Goal: Communication & Community: Answer question/provide support

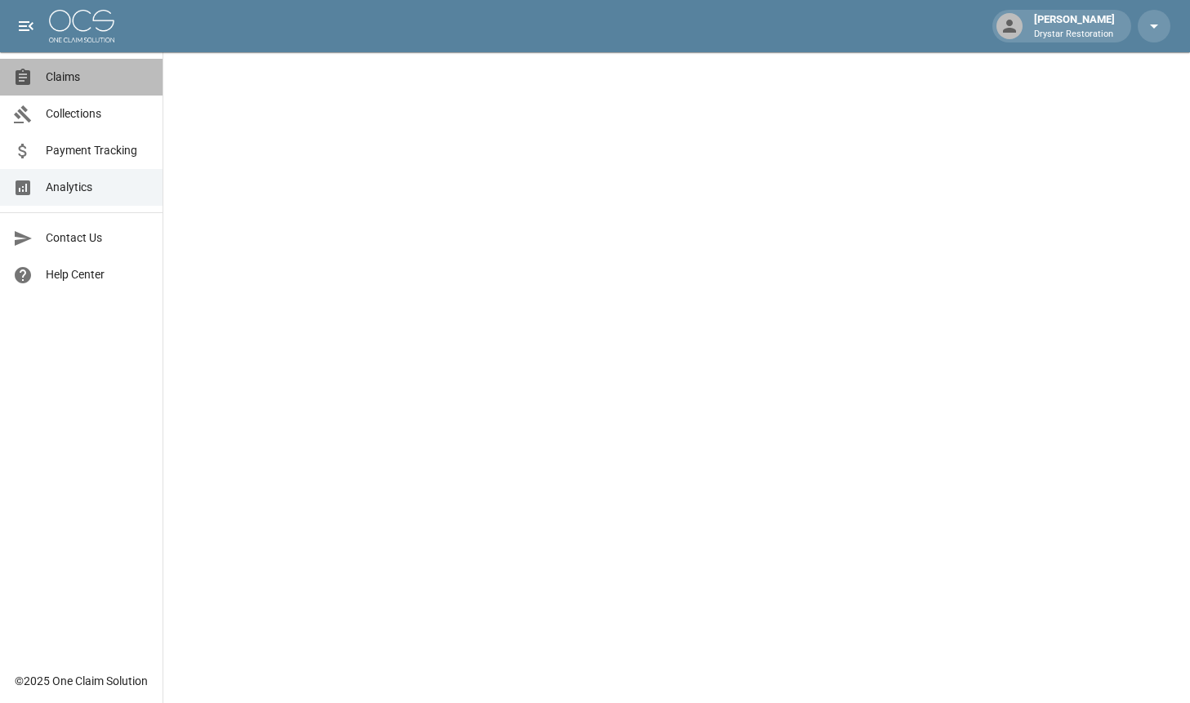
click at [72, 85] on span "Claims" at bounding box center [98, 77] width 104 height 17
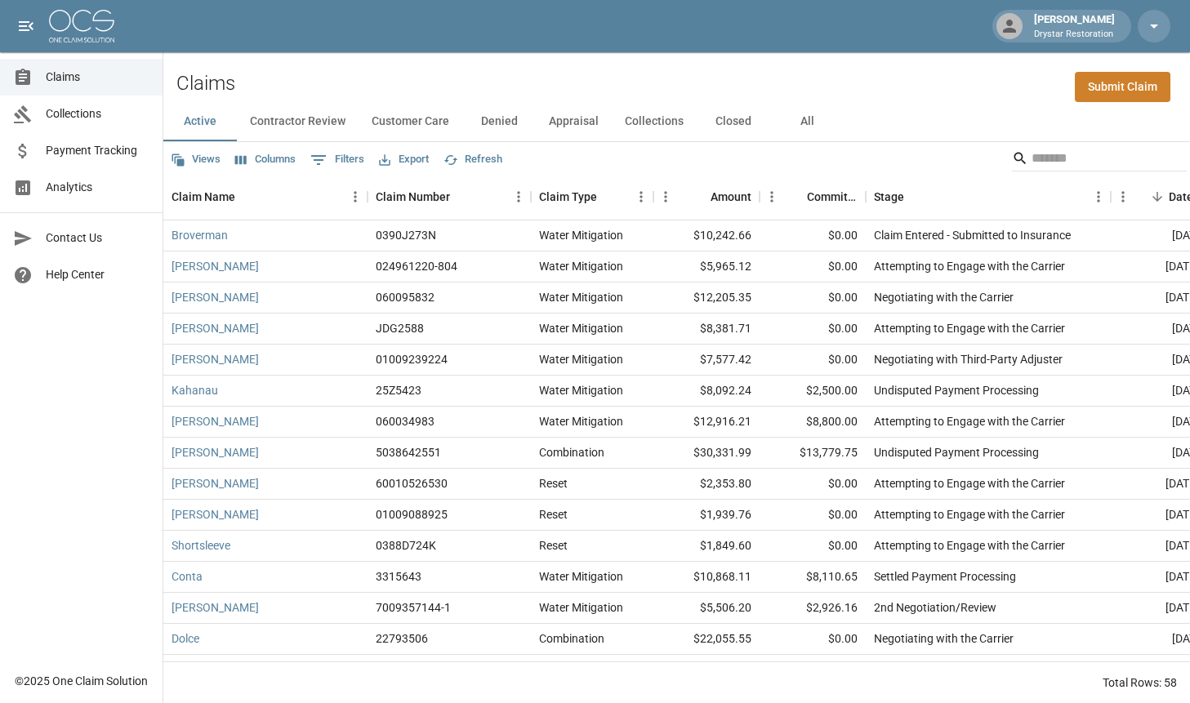
click at [821, 119] on button "All" at bounding box center [806, 121] width 73 height 39
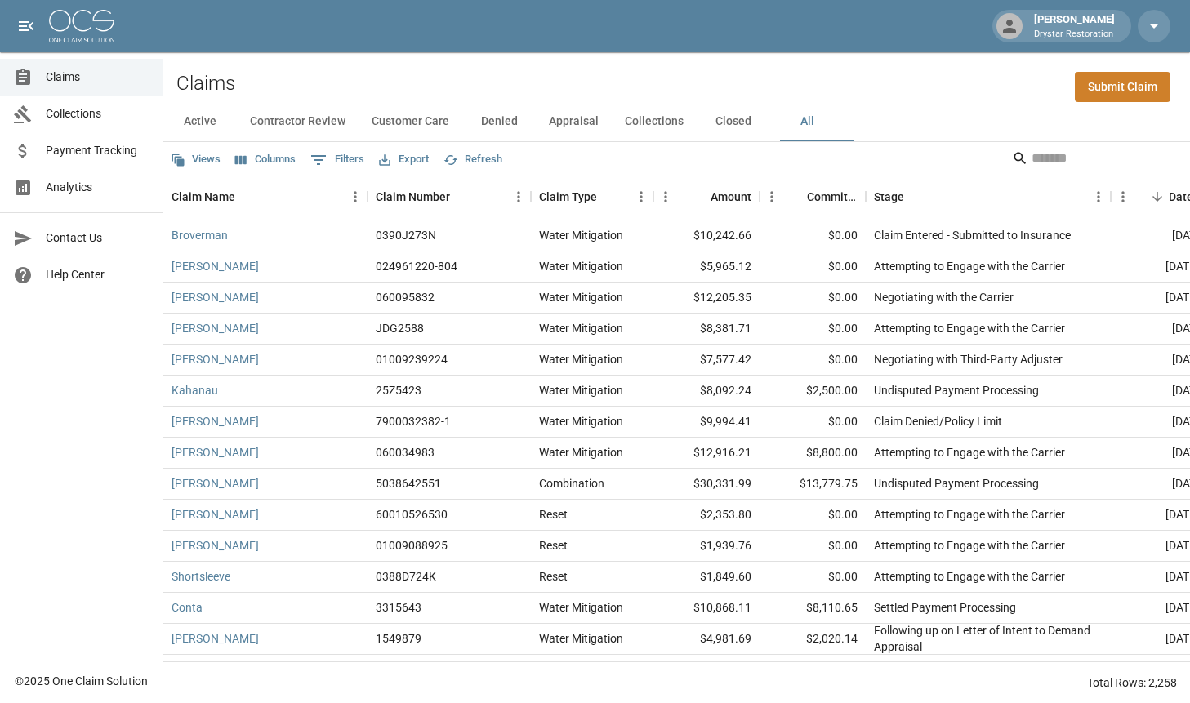
click at [1031, 162] on input "Search" at bounding box center [1096, 158] width 131 height 26
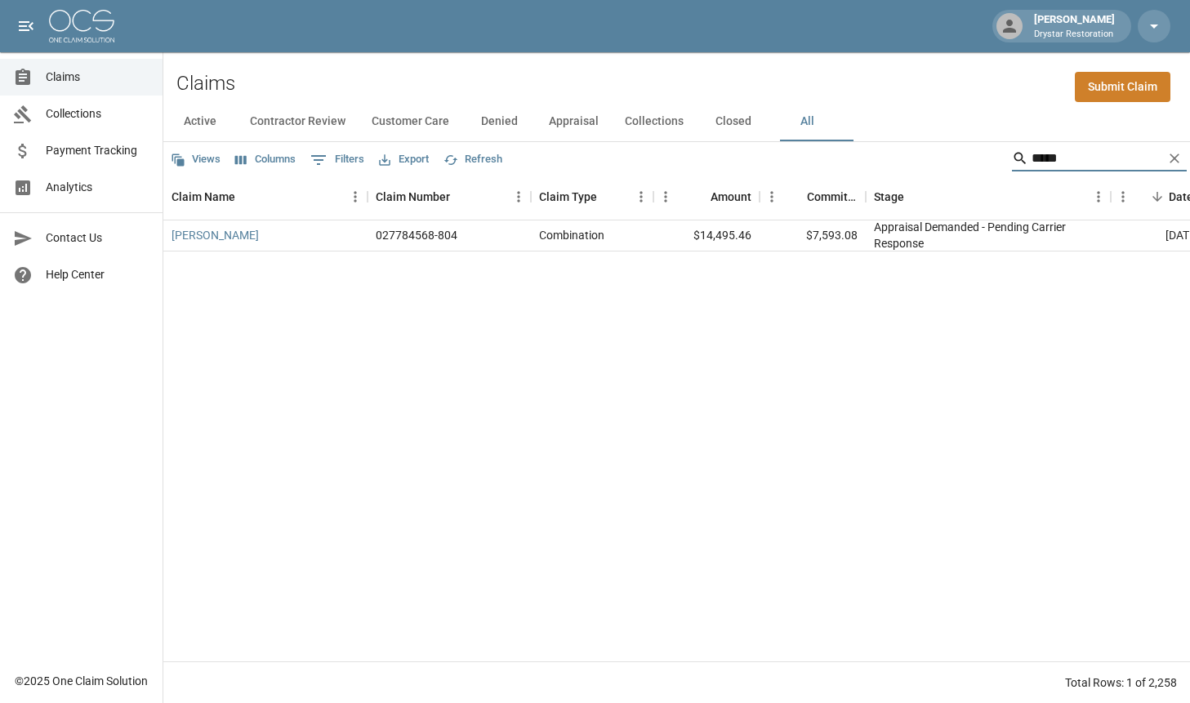
type input "*****"
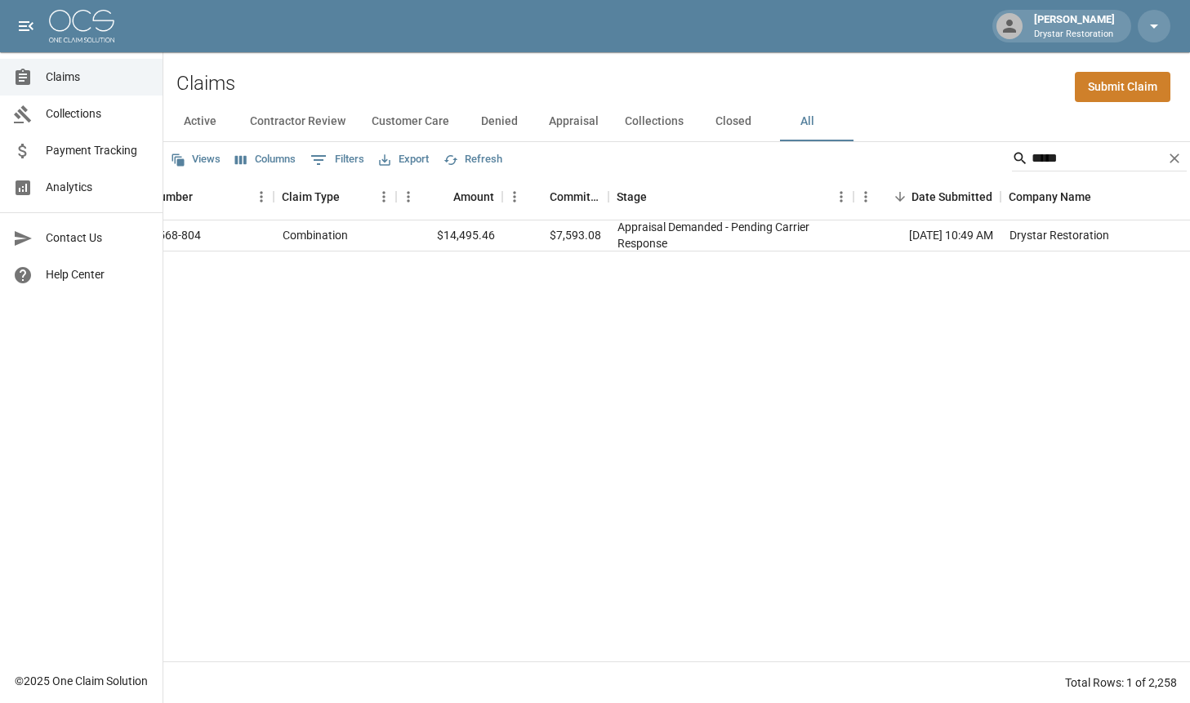
scroll to position [0, 261]
click at [524, 669] on div "Total Rows: 1 of 2,258" at bounding box center [676, 682] width 1026 height 42
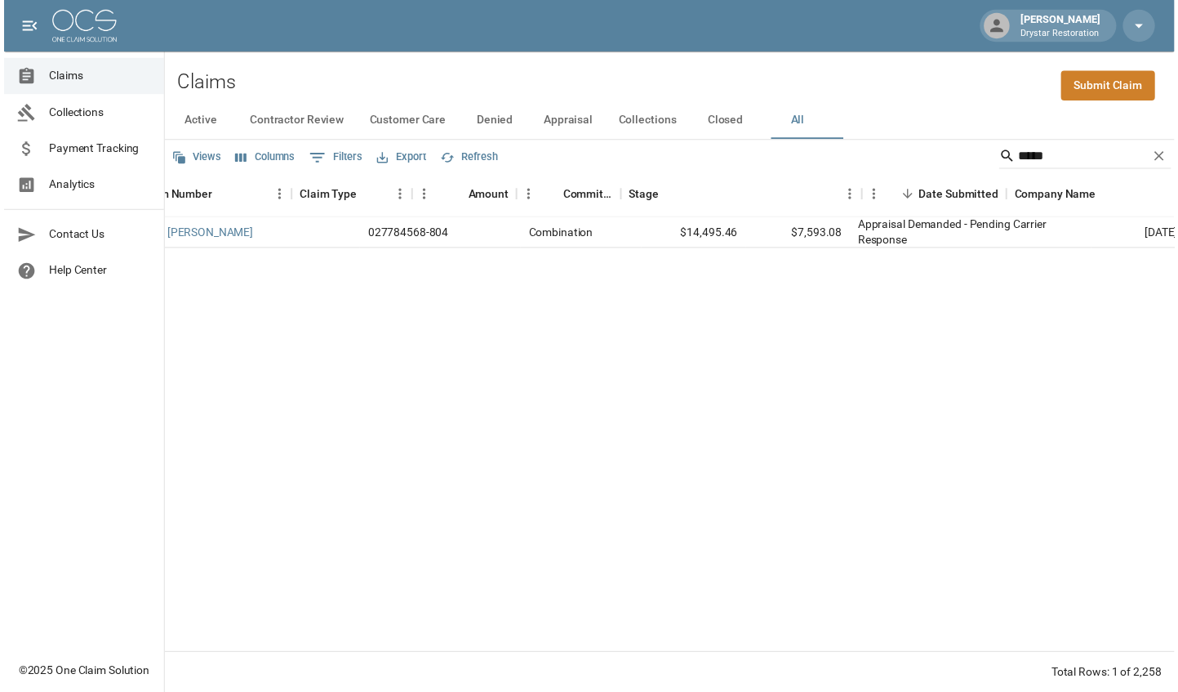
scroll to position [0, 0]
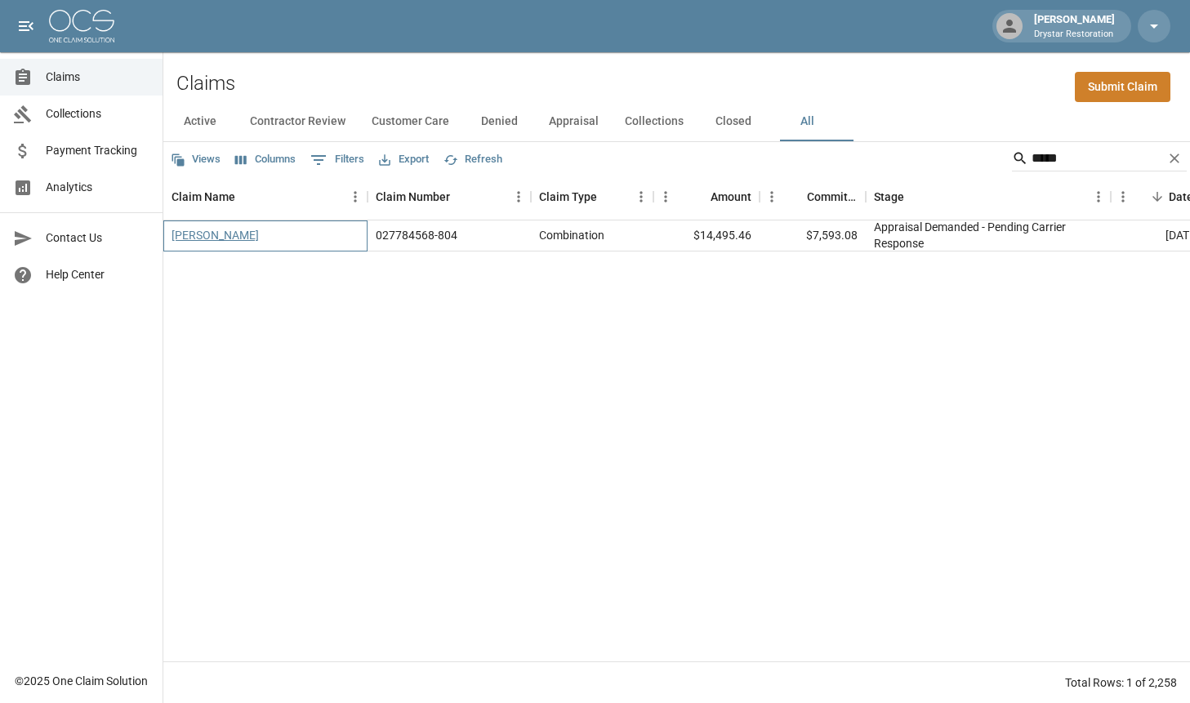
click at [201, 237] on link "[PERSON_NAME]" at bounding box center [214, 235] width 87 height 16
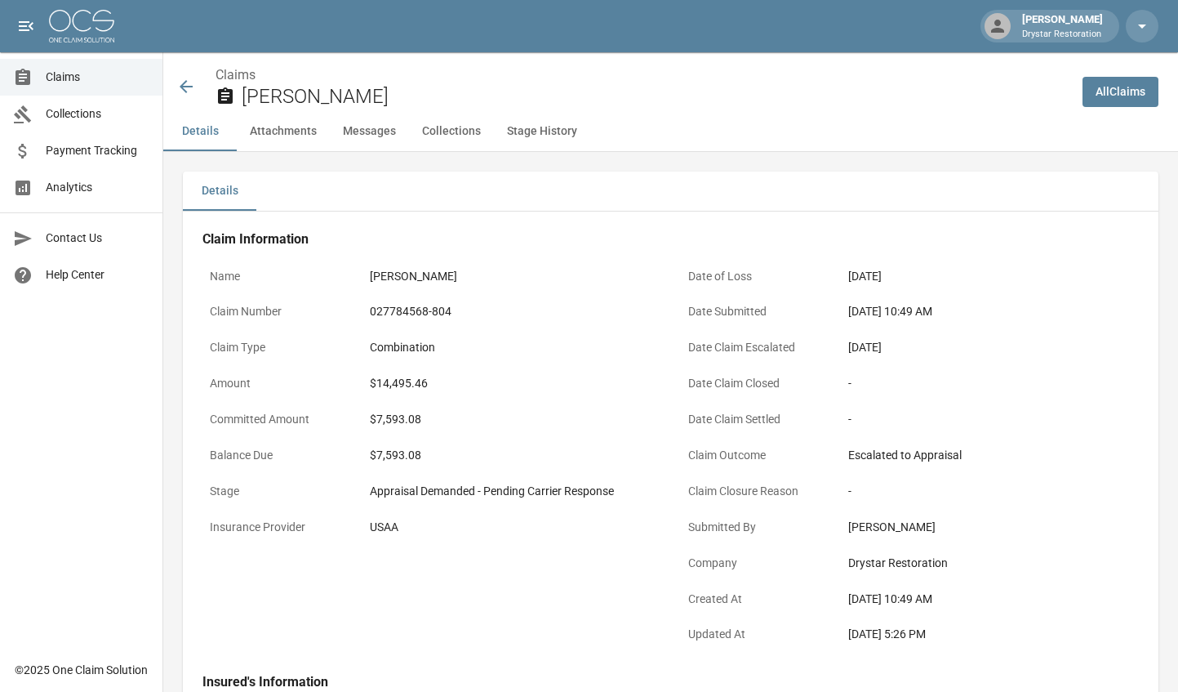
click at [355, 342] on div "Claim Type Combination" at bounding box center [432, 350] width 459 height 36
drag, startPoint x: 412, startPoint y: 346, endPoint x: 498, endPoint y: 335, distance: 86.5
click at [434, 343] on div "Combination" at bounding box center [512, 347] width 284 height 17
click at [426, 339] on div "Combination" at bounding box center [512, 347] width 284 height 17
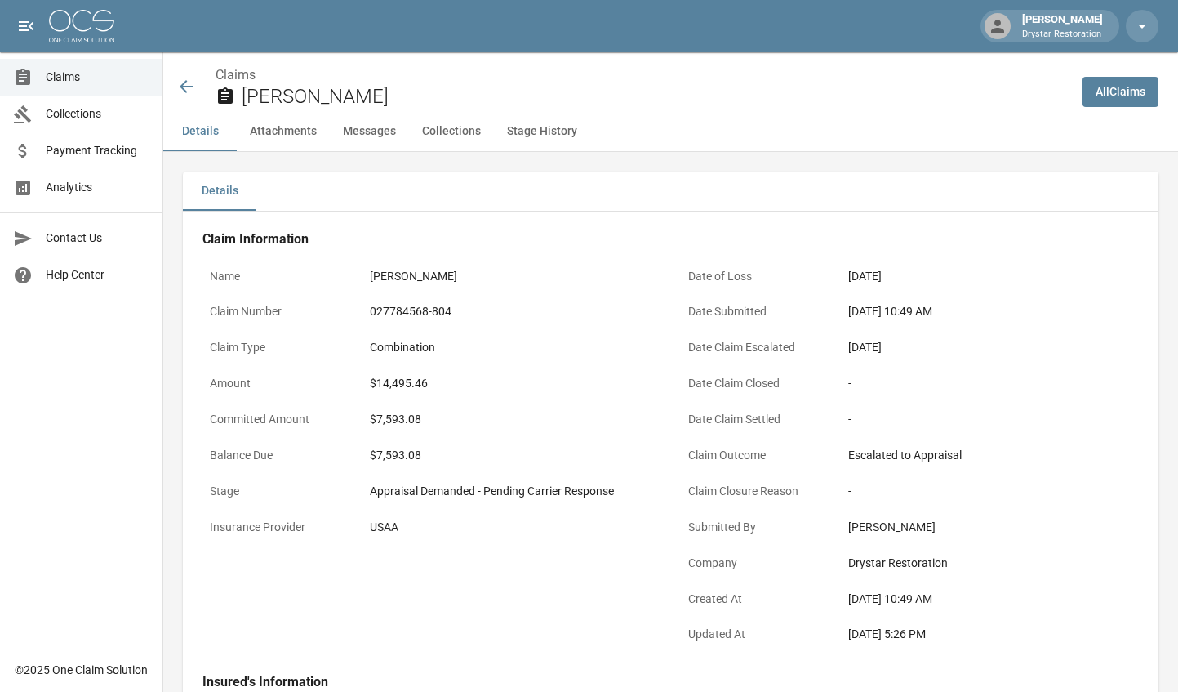
click at [923, 131] on div "Details Attachments Messages Collections Stage History" at bounding box center [670, 131] width 1015 height 39
drag, startPoint x: 1042, startPoint y: 283, endPoint x: 902, endPoint y: 268, distance: 140.4
click at [977, 272] on div "[DATE]" at bounding box center [990, 276] width 284 height 17
drag, startPoint x: 883, startPoint y: 266, endPoint x: 956, endPoint y: 276, distance: 74.1
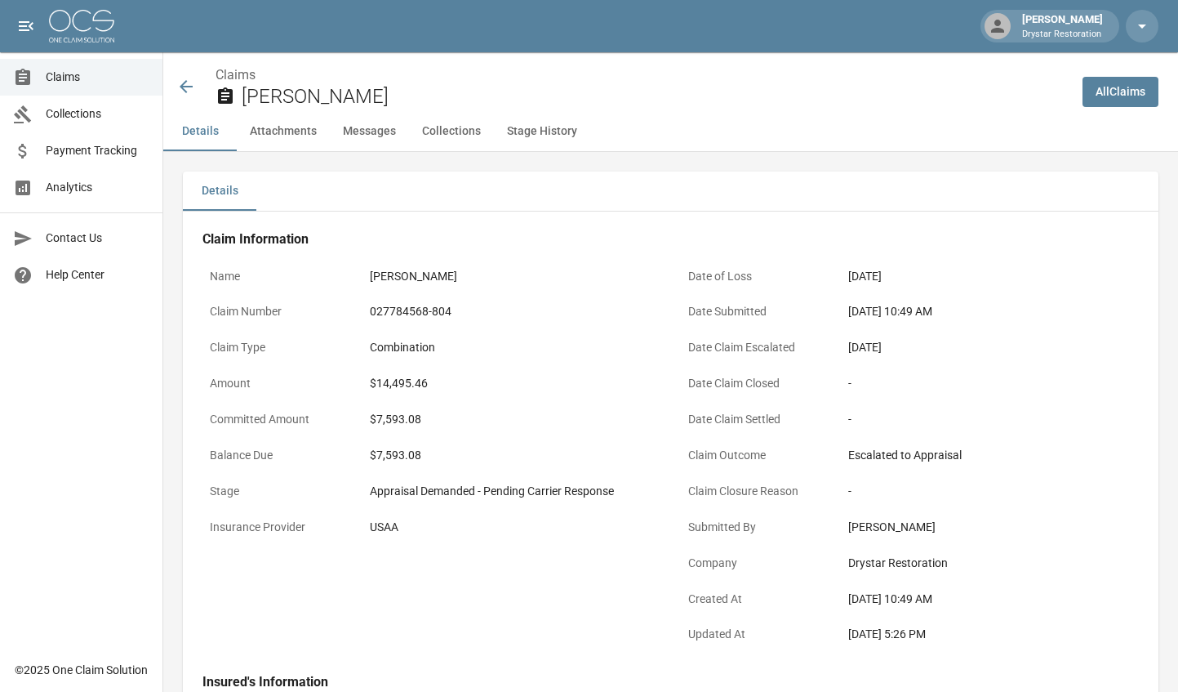
click at [901, 270] on div "[DATE]" at bounding box center [990, 276] width 284 height 17
click at [956, 276] on div "[DATE]" at bounding box center [990, 276] width 284 height 17
drag, startPoint x: 968, startPoint y: 293, endPoint x: 928, endPoint y: 300, distance: 41.5
click at [968, 294] on div "Date of Loss [DATE] Date Submitted [DATE] 10:49 AM Date Claim Escalated [DATE] …" at bounding box center [900, 448] width 479 height 414
drag, startPoint x: 928, startPoint y: 300, endPoint x: 901, endPoint y: 297, distance: 27.1
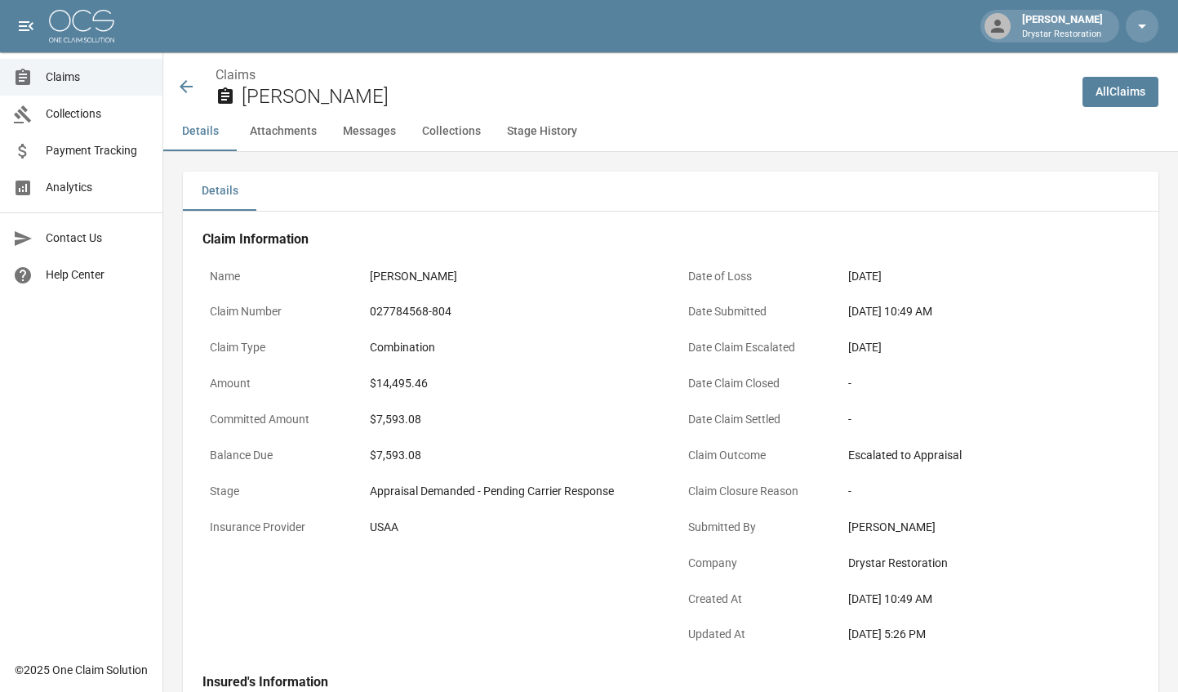
click at [901, 299] on div "[DATE] 10:49 AM" at bounding box center [990, 312] width 299 height 32
drag, startPoint x: 901, startPoint y: 295, endPoint x: 892, endPoint y: 287, distance: 11.5
click at [900, 296] on div "[DATE] 10:49 AM" at bounding box center [990, 312] width 299 height 32
drag, startPoint x: 1029, startPoint y: 313, endPoint x: 783, endPoint y: 243, distance: 255.4
click at [783, 243] on div "Date of Loss [DATE] Date Submitted [DATE] 10:49 AM Date Claim Escalated [DATE] …" at bounding box center [900, 448] width 479 height 414
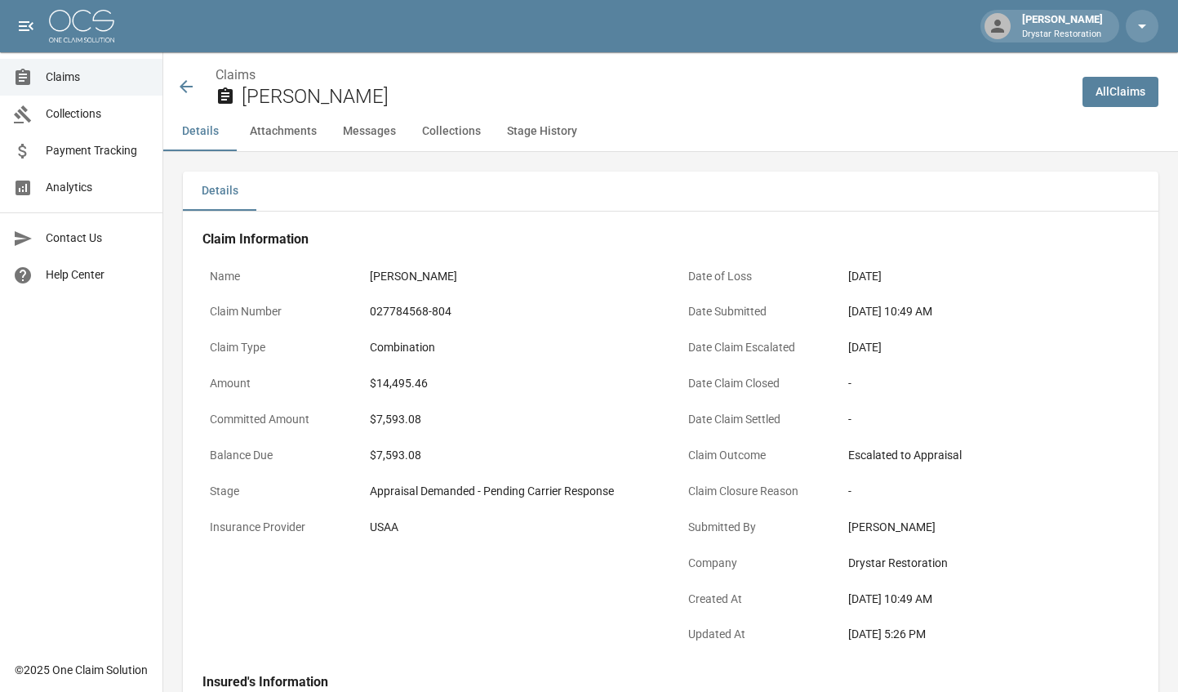
drag, startPoint x: 795, startPoint y: 252, endPoint x: 808, endPoint y: 255, distance: 12.5
click at [795, 252] on div "Date of Loss [DATE] Date Submitted [DATE] 10:49 AM Date Claim Escalated [DATE] …" at bounding box center [900, 448] width 479 height 414
drag, startPoint x: 931, startPoint y: 329, endPoint x: 972, endPoint y: 329, distance: 40.8
click at [936, 329] on div "Date Submitted [DATE] 10:49 AM" at bounding box center [910, 314] width 459 height 36
click at [972, 329] on div "Date Submitted [DATE] 10:49 AM" at bounding box center [910, 314] width 459 height 36
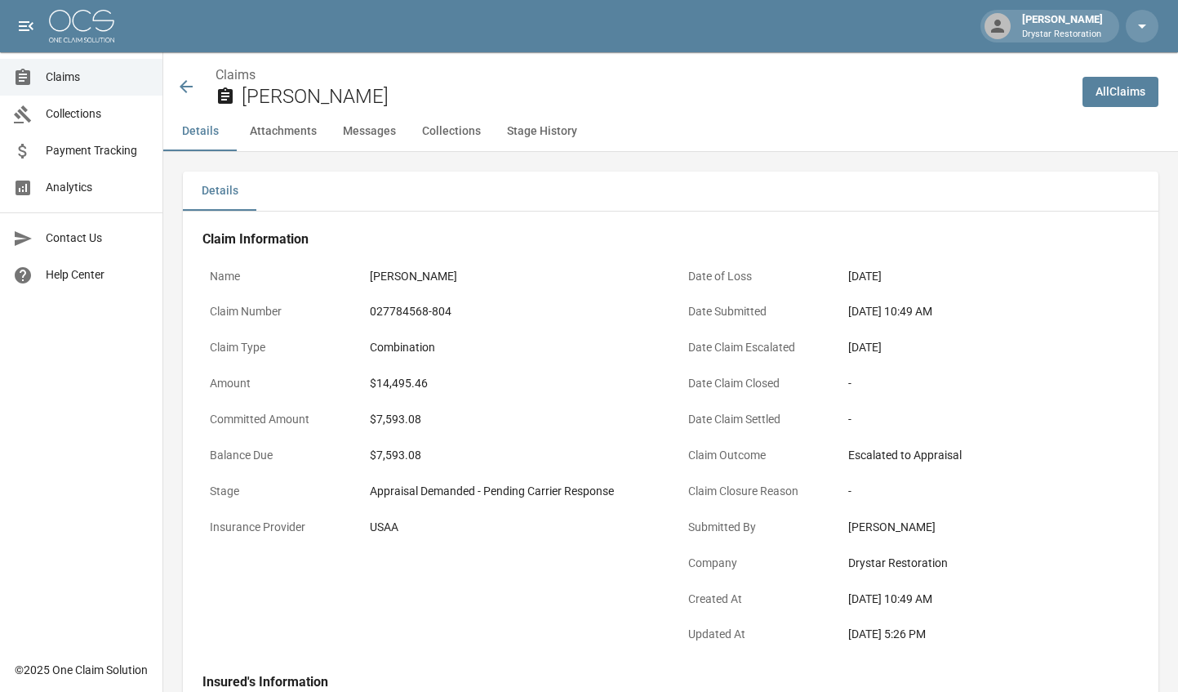
drag, startPoint x: 759, startPoint y: 296, endPoint x: 728, endPoint y: 296, distance: 31.0
click at [729, 296] on p "Date Submitted" at bounding box center [754, 312] width 147 height 32
click at [897, 300] on div "[DATE] 10:49 AM" at bounding box center [990, 312] width 299 height 32
click at [940, 303] on div "[DATE] 10:49 AM" at bounding box center [990, 311] width 284 height 17
drag, startPoint x: 865, startPoint y: 305, endPoint x: 809, endPoint y: 305, distance: 55.5
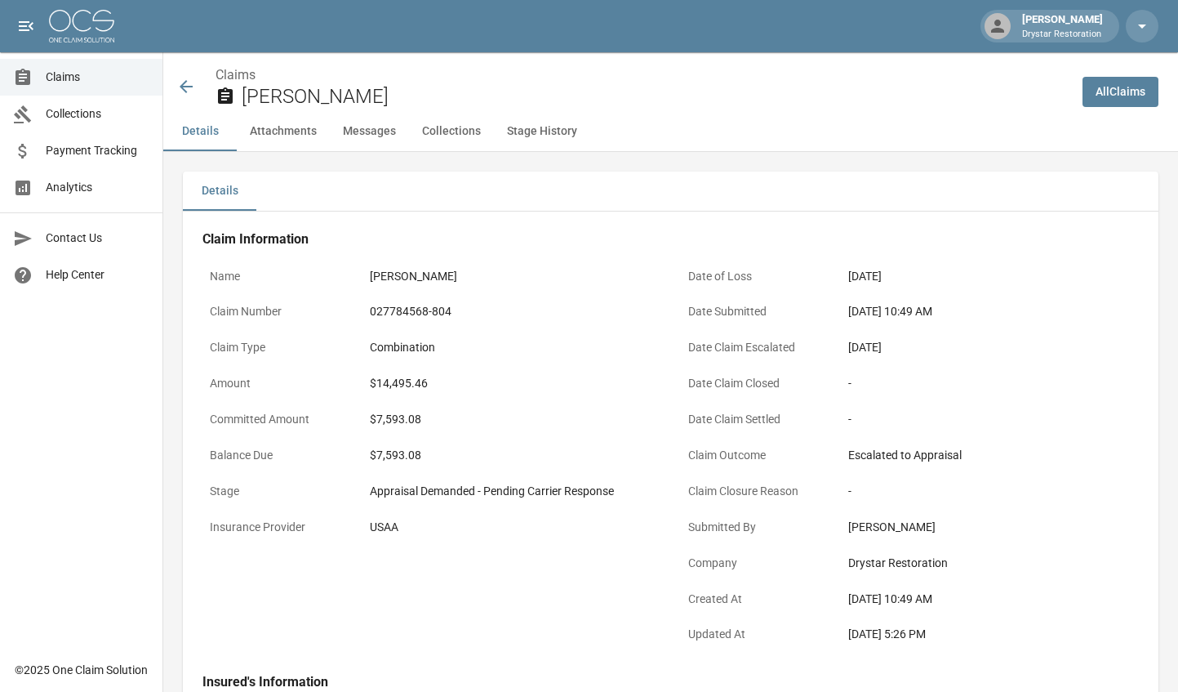
click at [835, 305] on div "Date Submitted [DATE] 10:49 AM" at bounding box center [910, 314] width 459 height 36
drag, startPoint x: 866, startPoint y: 304, endPoint x: 914, endPoint y: 306, distance: 47.4
click at [875, 305] on div "[DATE] 10:49 AM" at bounding box center [990, 311] width 284 height 17
click at [955, 306] on div "[DATE] 10:49 AM" at bounding box center [990, 311] width 284 height 17
drag, startPoint x: 1000, startPoint y: 306, endPoint x: 701, endPoint y: 296, distance: 299.9
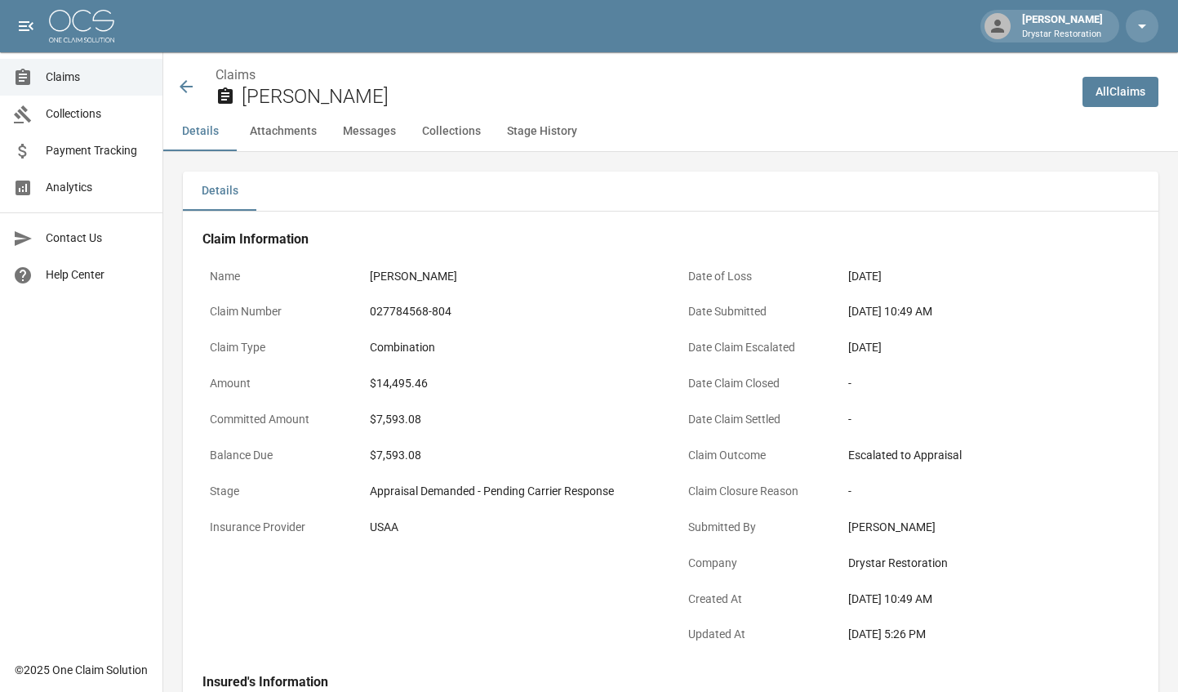
click at [903, 305] on div "[DATE] 10:49 AM" at bounding box center [990, 311] width 284 height 17
click at [393, 132] on button "Messages" at bounding box center [369, 131] width 79 height 39
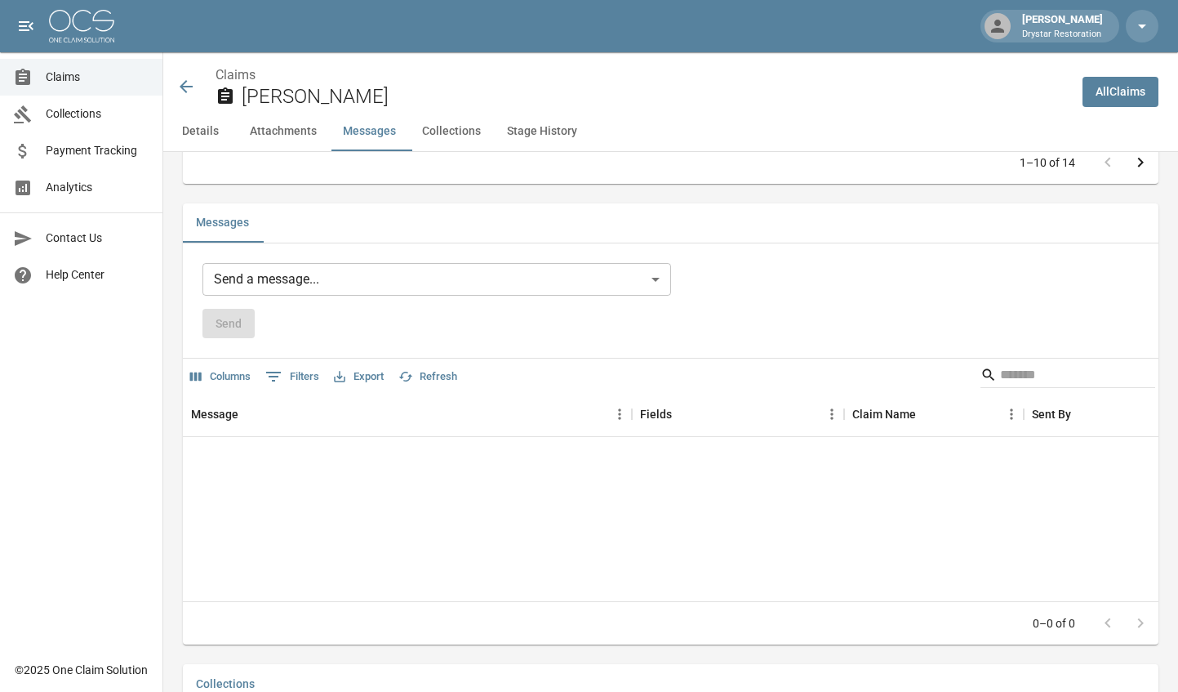
scroll to position [1486, 0]
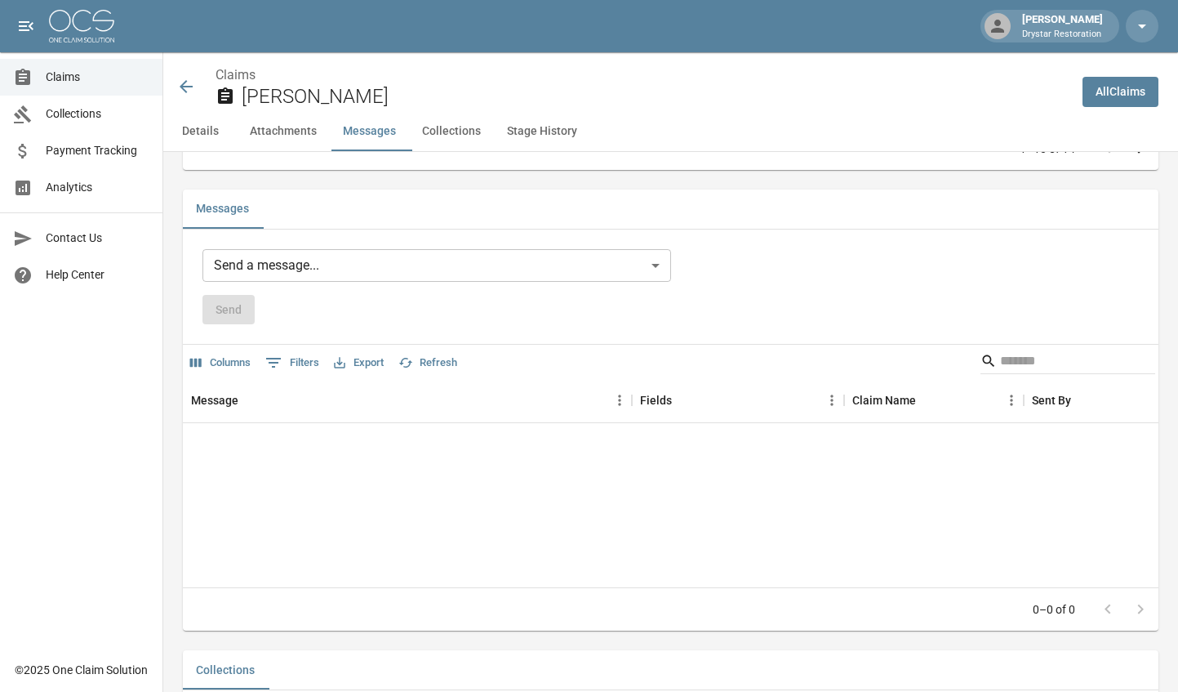
click at [376, 295] on body "[PERSON_NAME] Drystar Restoration Claims Collections Payment Tracking Analytics…" at bounding box center [589, 195] width 1178 height 3363
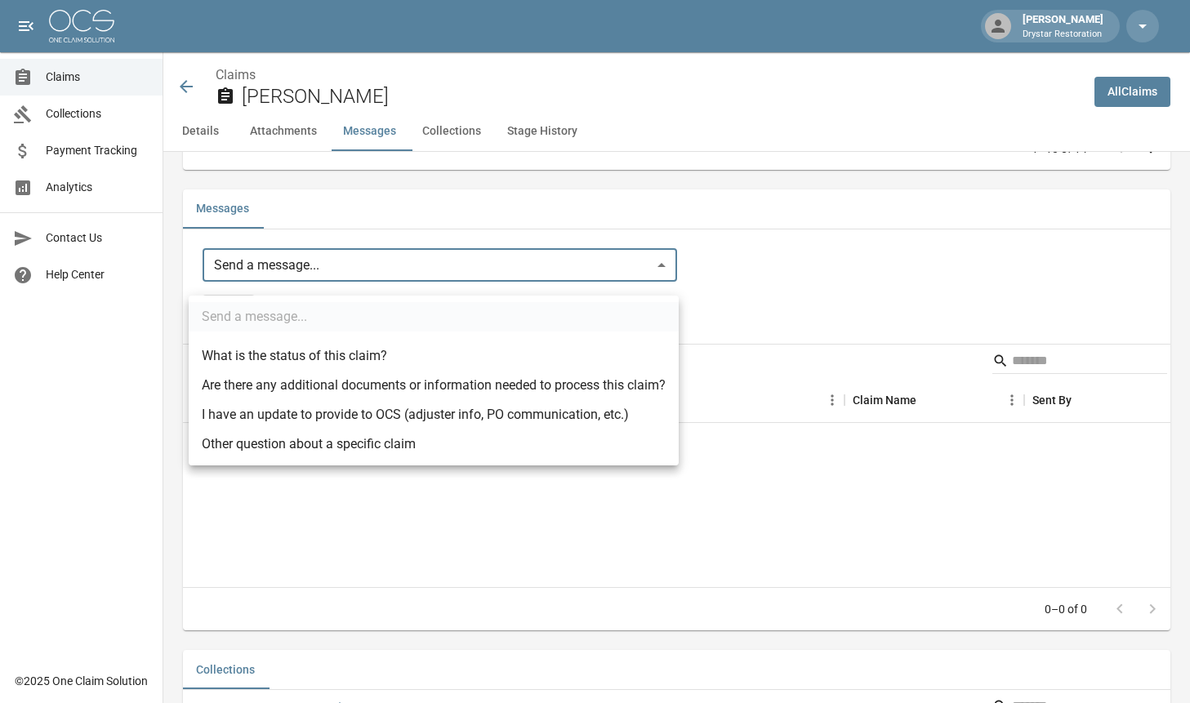
click at [735, 305] on div at bounding box center [595, 351] width 1190 height 703
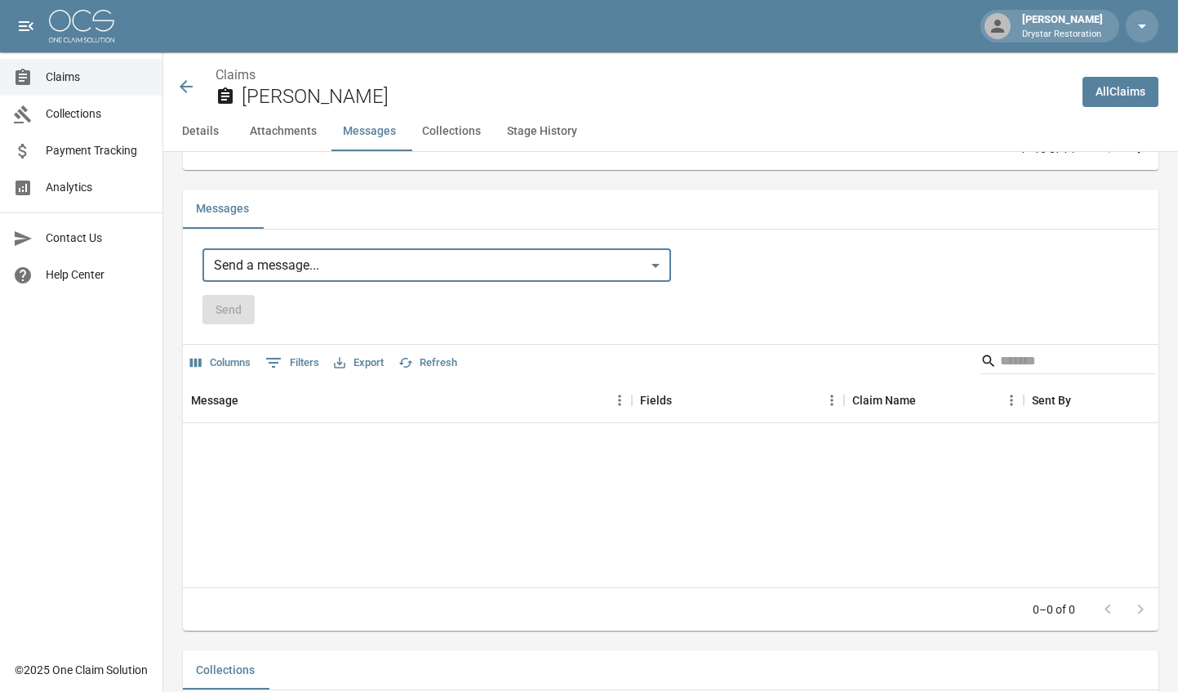
click at [620, 291] on body "[PERSON_NAME] Drystar Restoration Claims Collections Payment Tracking Analytics…" at bounding box center [589, 195] width 1178 height 3363
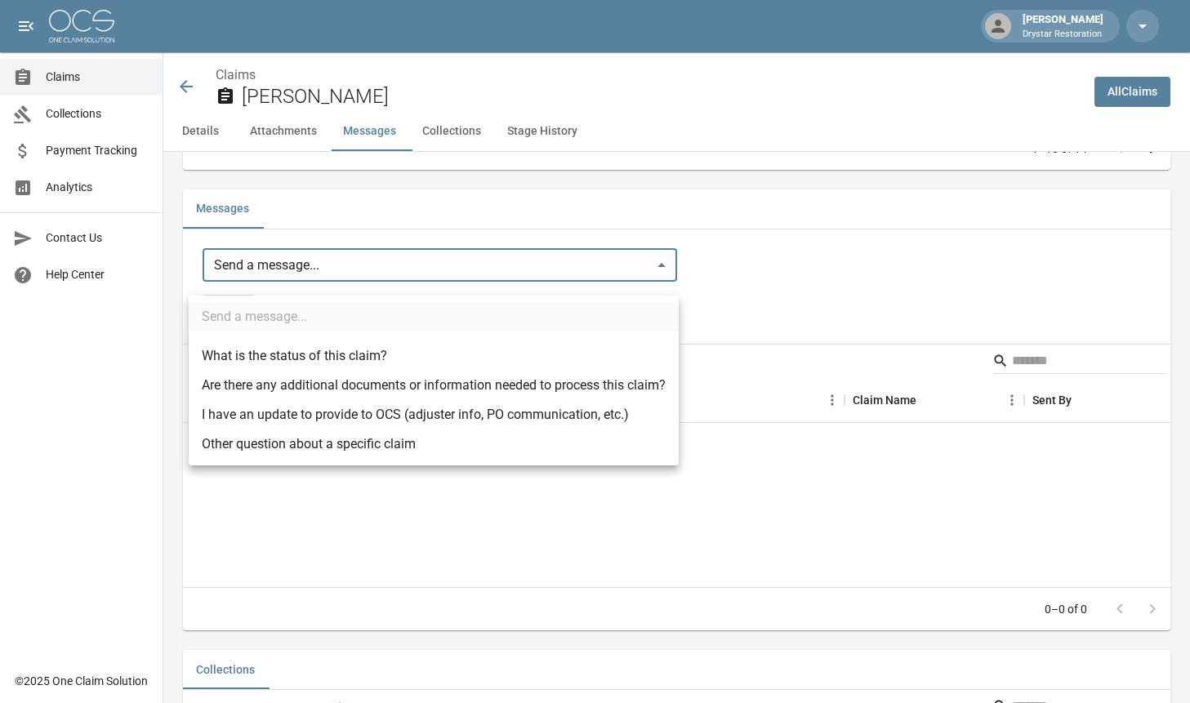
click at [710, 296] on div at bounding box center [595, 351] width 1190 height 703
click at [596, 293] on body "[PERSON_NAME] Drystar Restoration Claims Collections Payment Tracking Analytics…" at bounding box center [595, 195] width 1190 height 3363
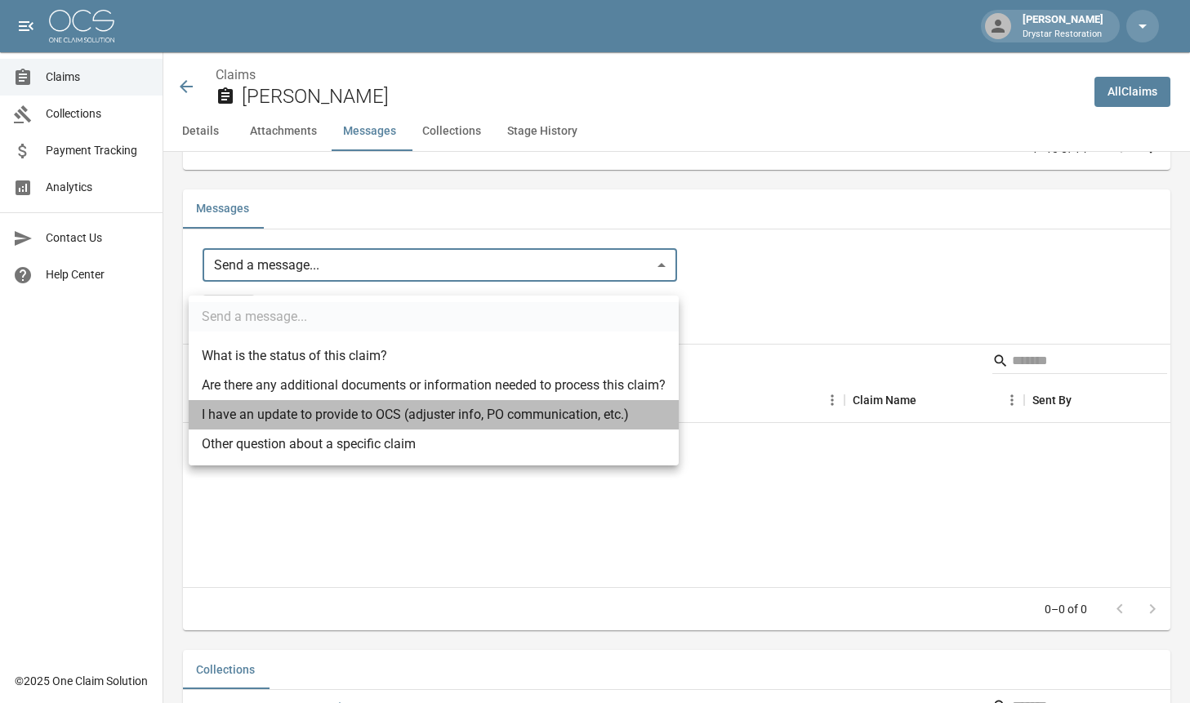
click at [369, 417] on li "I have an update to provide to OCS (adjuster info, PO communication, etc.)" at bounding box center [434, 414] width 490 height 29
type input "**********"
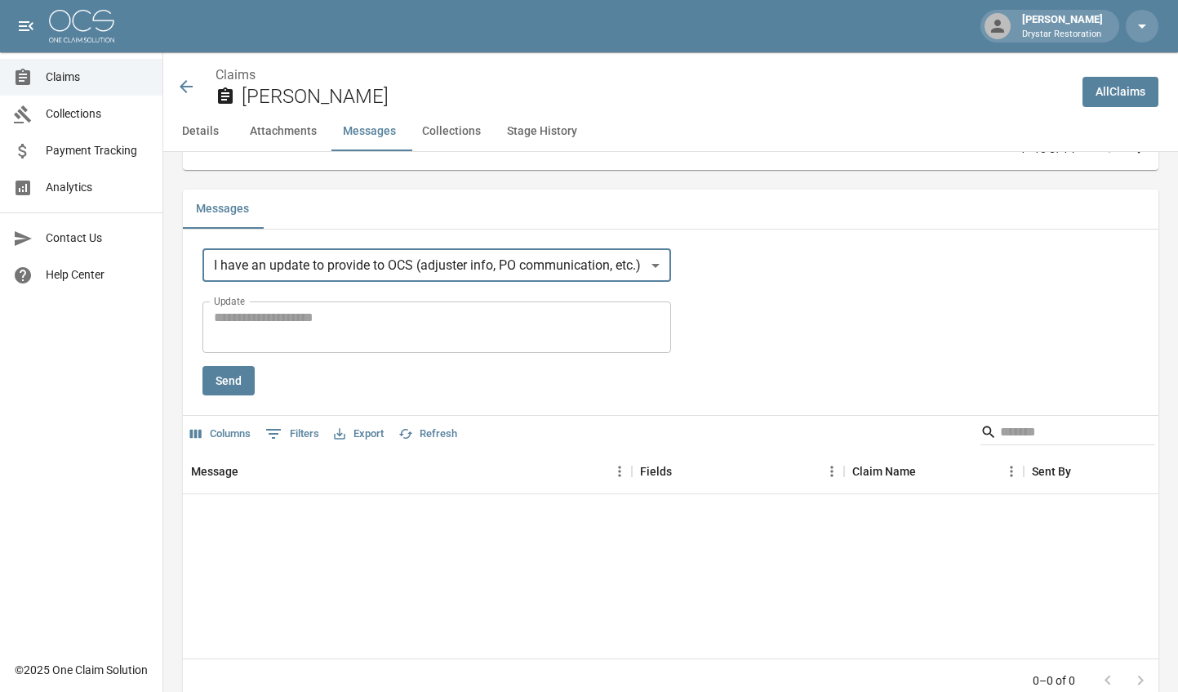
click at [471, 326] on textarea "Update" at bounding box center [437, 327] width 446 height 38
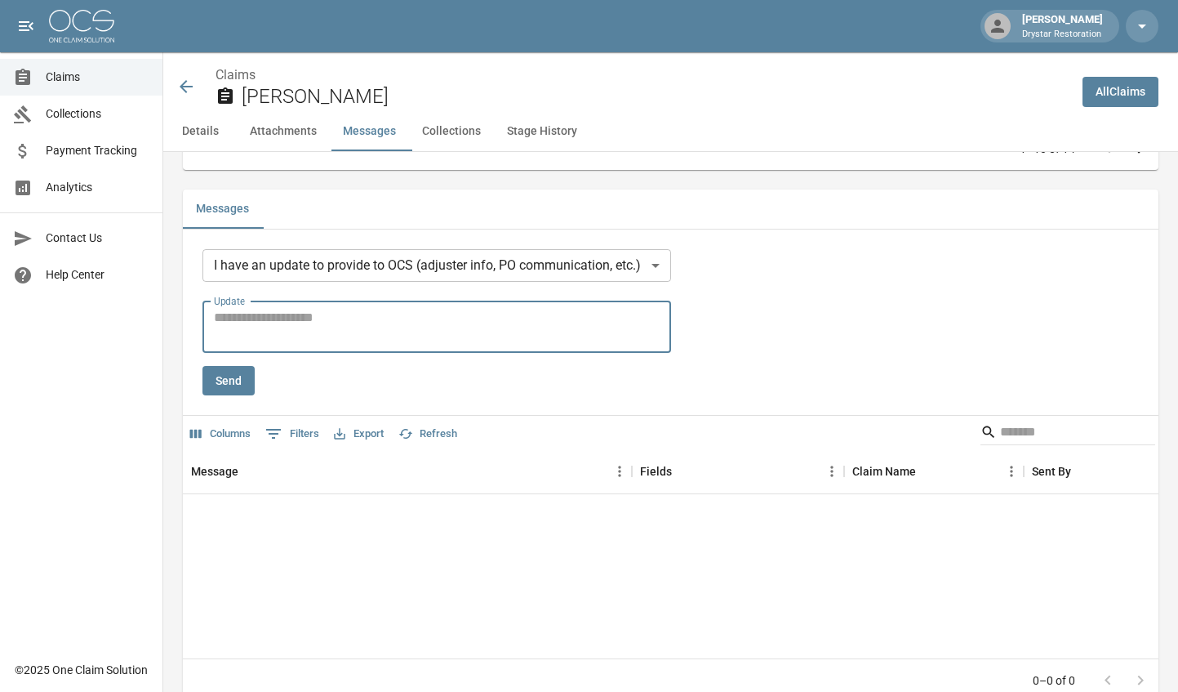
click at [440, 327] on textarea "Update" at bounding box center [437, 327] width 446 height 38
paste textarea "**********"
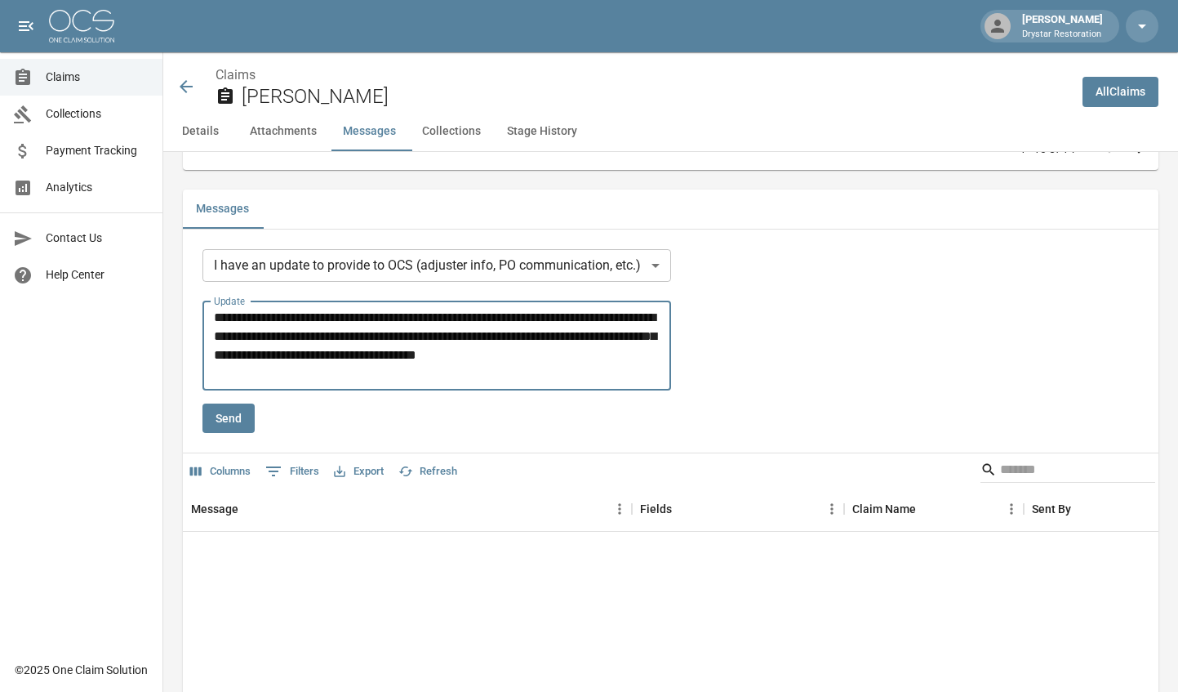
type textarea "**********"
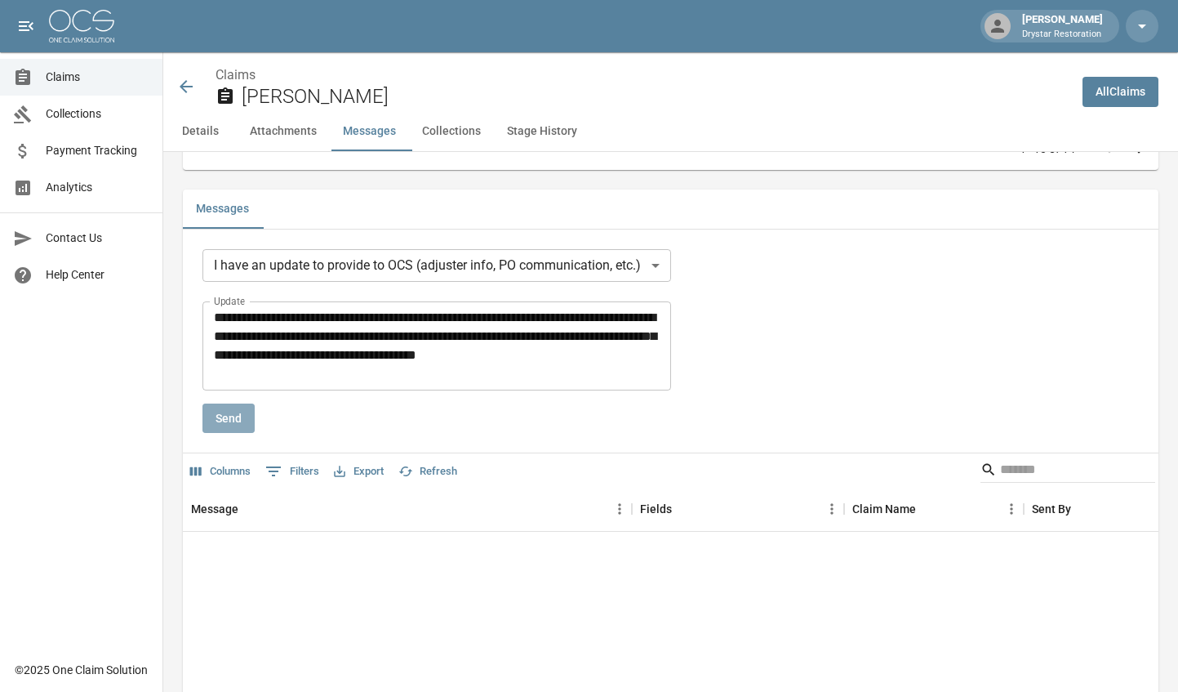
click at [225, 427] on button "Send" at bounding box center [229, 418] width 52 height 30
